Goal: Task Accomplishment & Management: Use online tool/utility

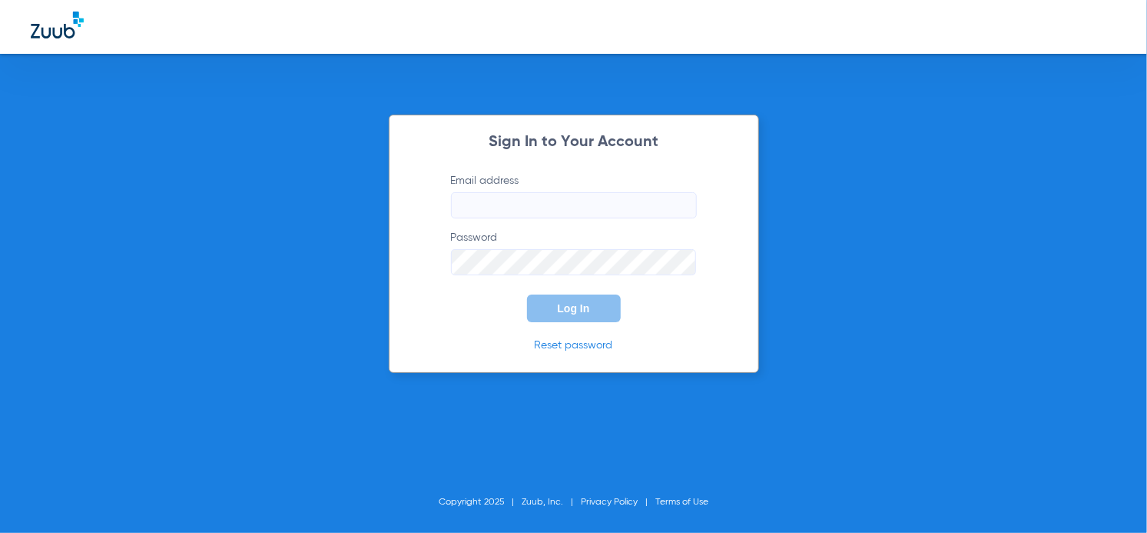
type input "[PERSON_NAME][EMAIL_ADDRESS][DOMAIN_NAME]"
click at [561, 320] on button "Log In" at bounding box center [574, 308] width 94 height 28
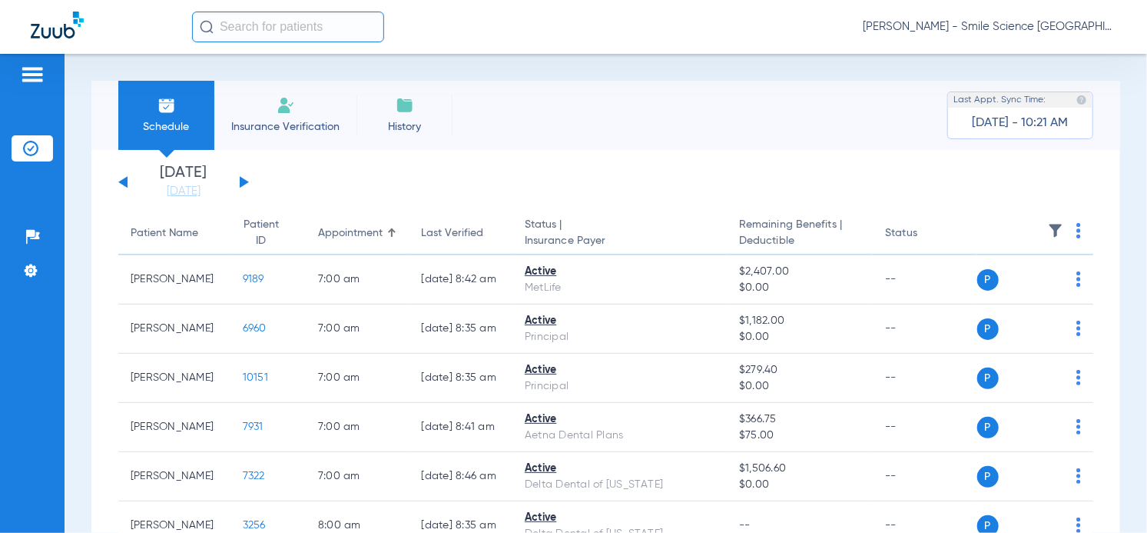
click at [316, 29] on input "text" at bounding box center [288, 27] width 192 height 31
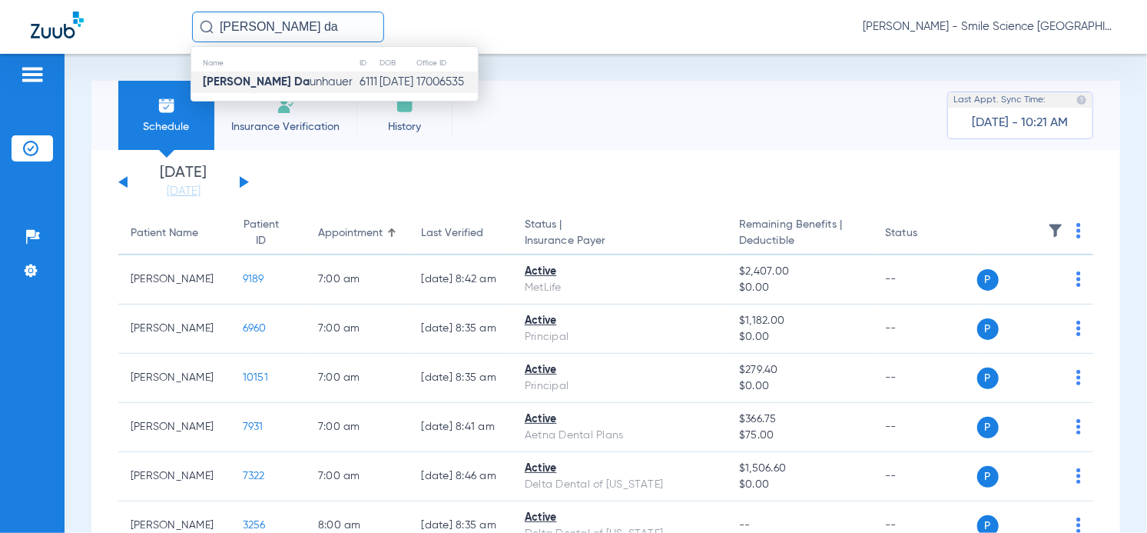
type input "[PERSON_NAME] da"
click at [360, 81] on td "6111" at bounding box center [370, 82] width 20 height 22
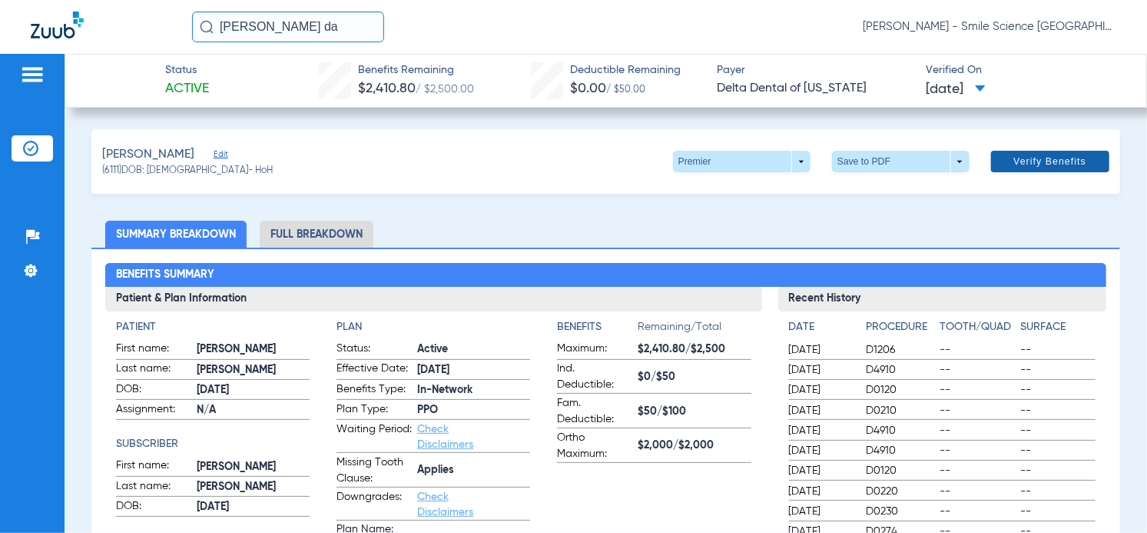
click at [1014, 156] on span "Verify Benefits" at bounding box center [1050, 161] width 73 height 12
